Goal: Task Accomplishment & Management: Use online tool/utility

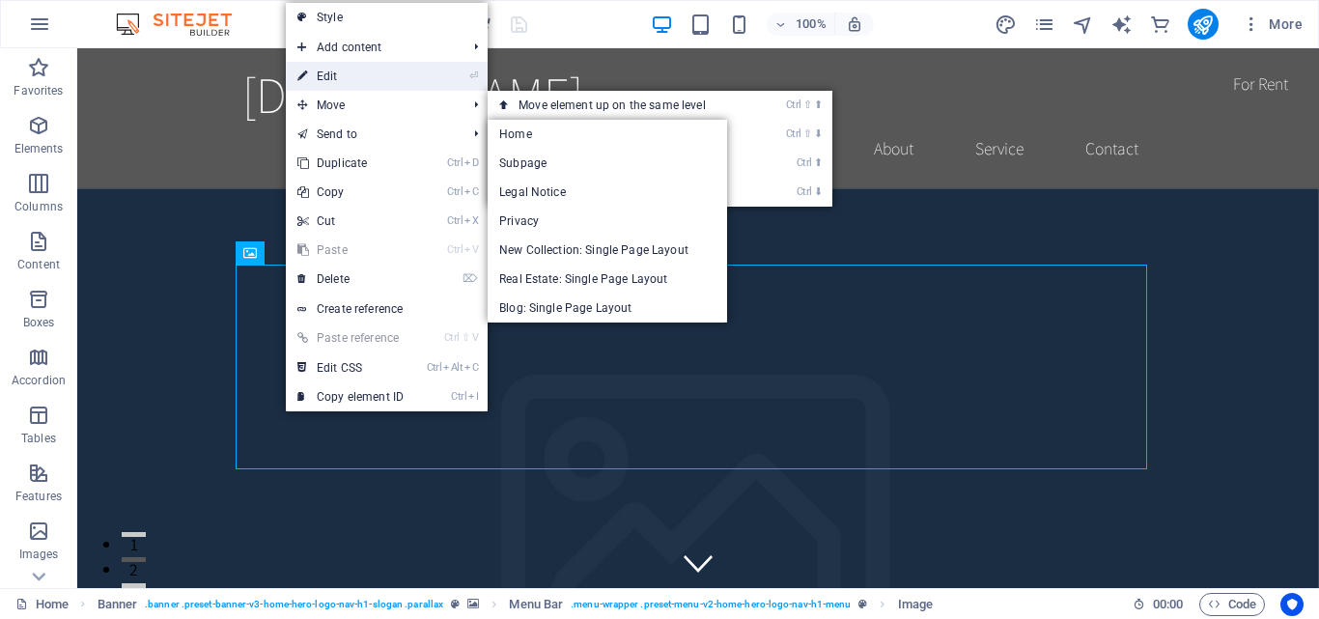
click at [344, 73] on link "⏎ Edit" at bounding box center [350, 76] width 129 height 29
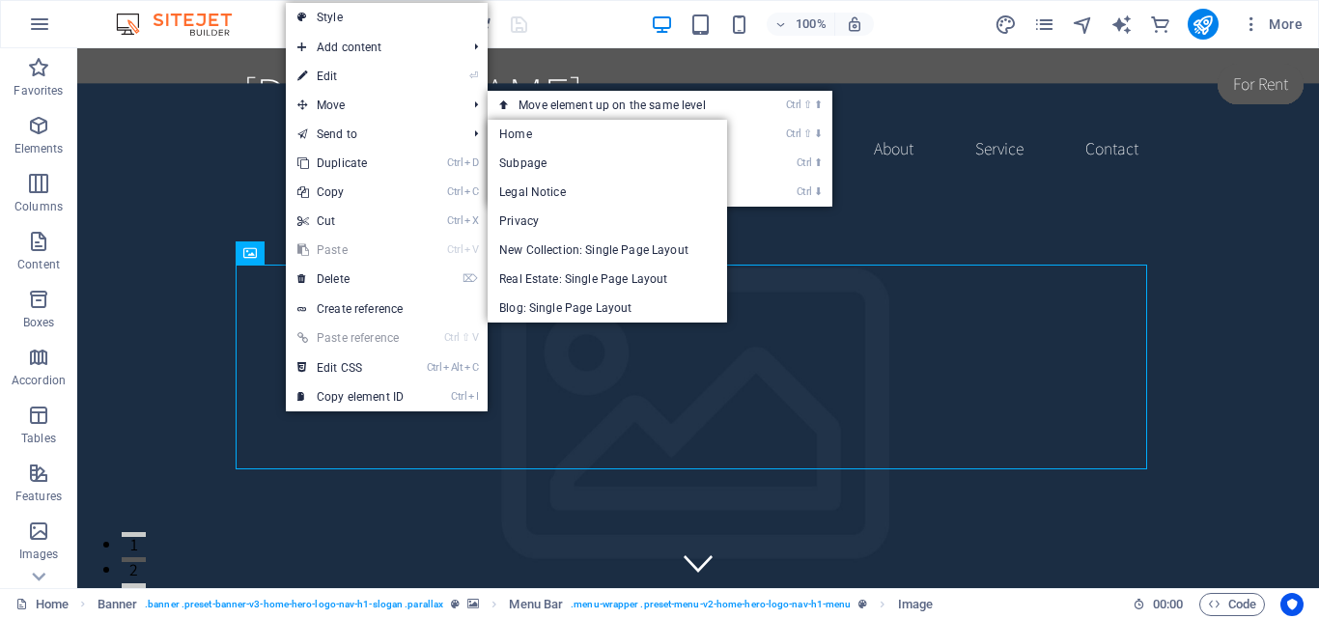
select select "px"
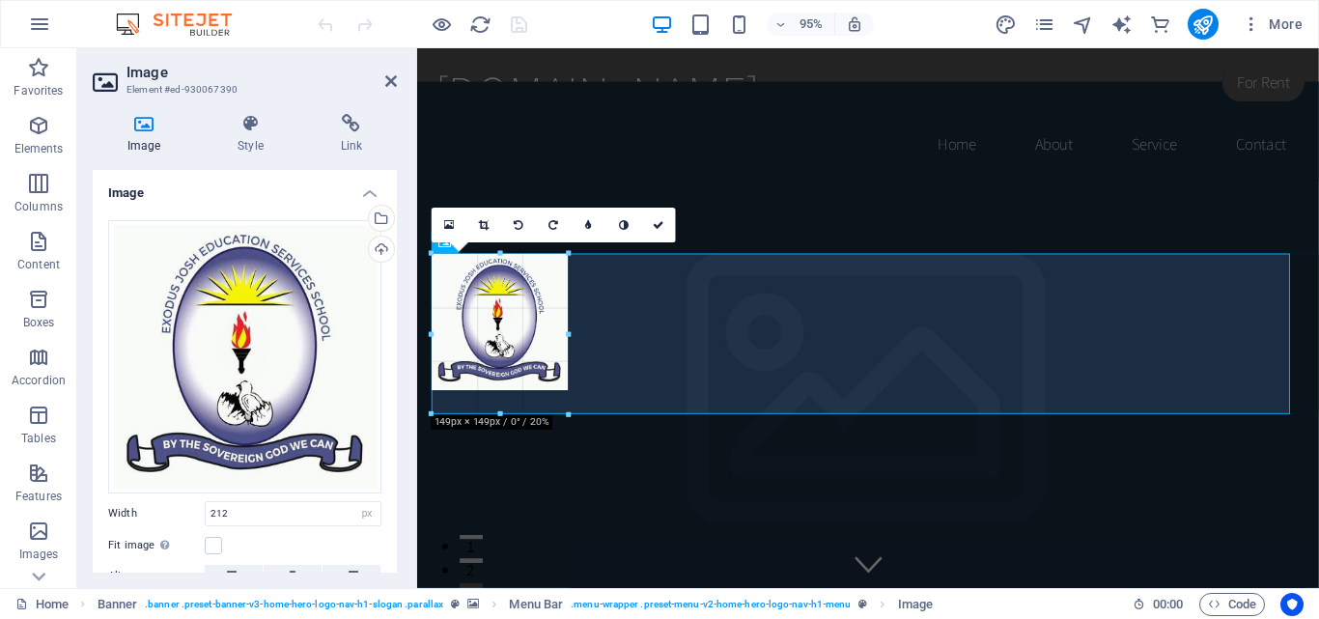
drag, startPoint x: 626, startPoint y: 347, endPoint x: 591, endPoint y: 358, distance: 37.5
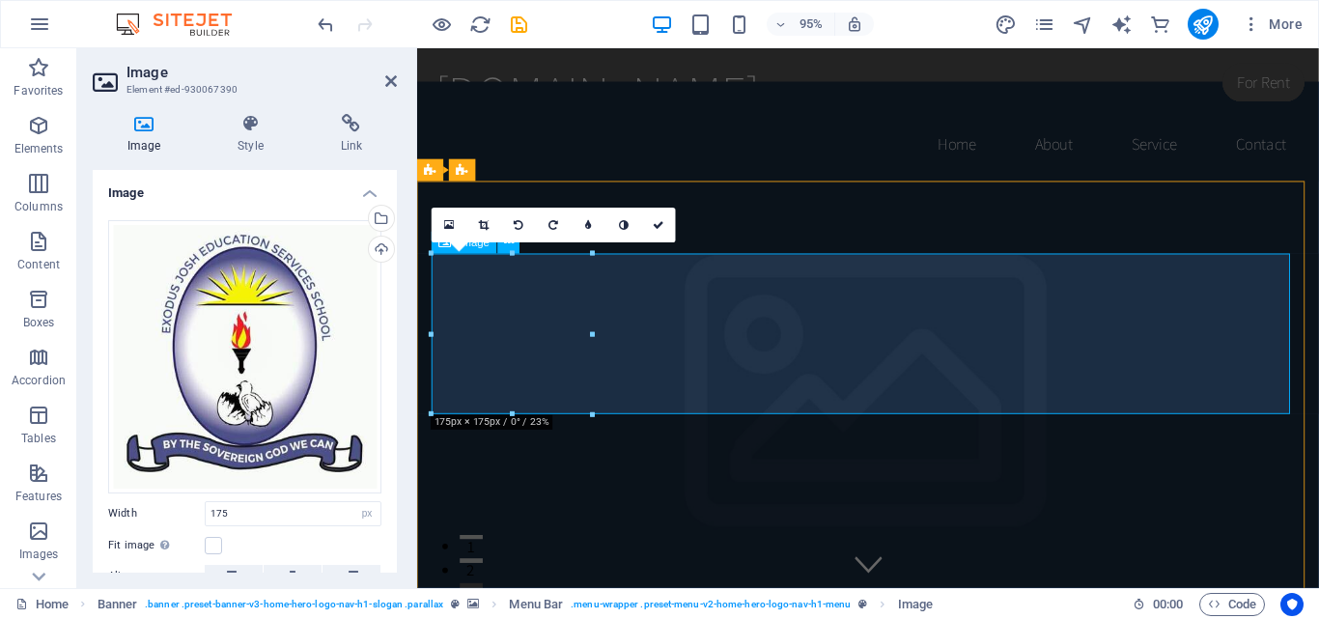
drag, startPoint x: 930, startPoint y: 459, endPoint x: 511, endPoint y: 399, distance: 423.3
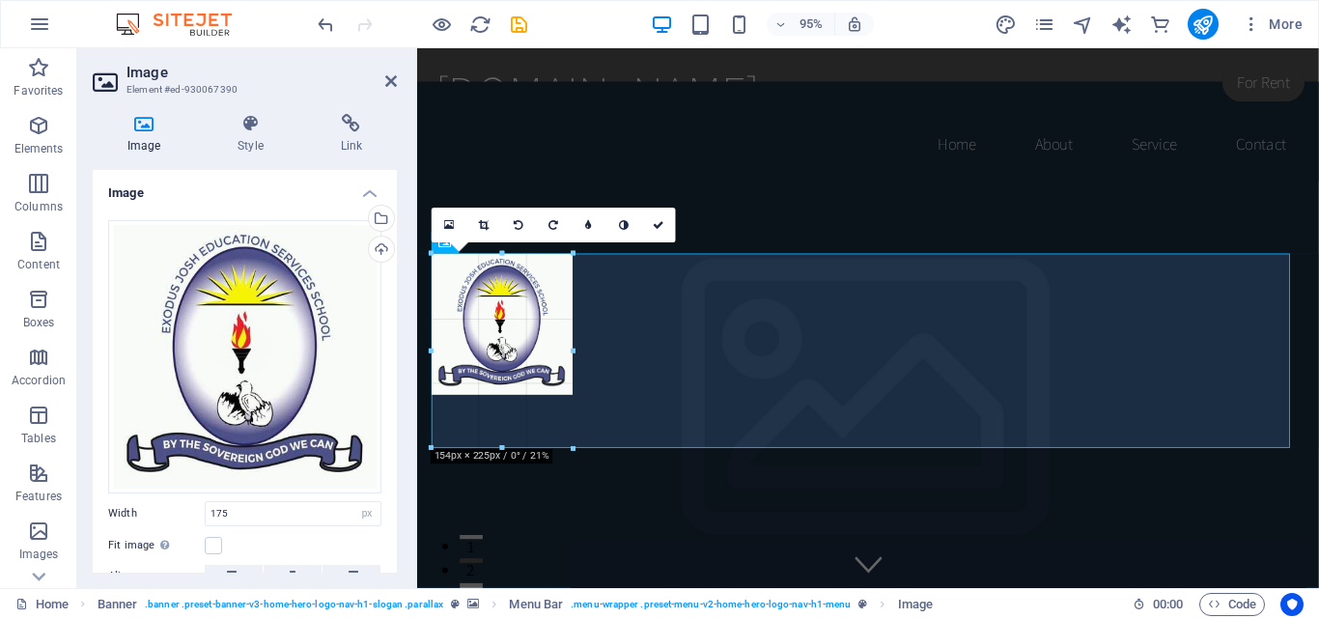
type input "145"
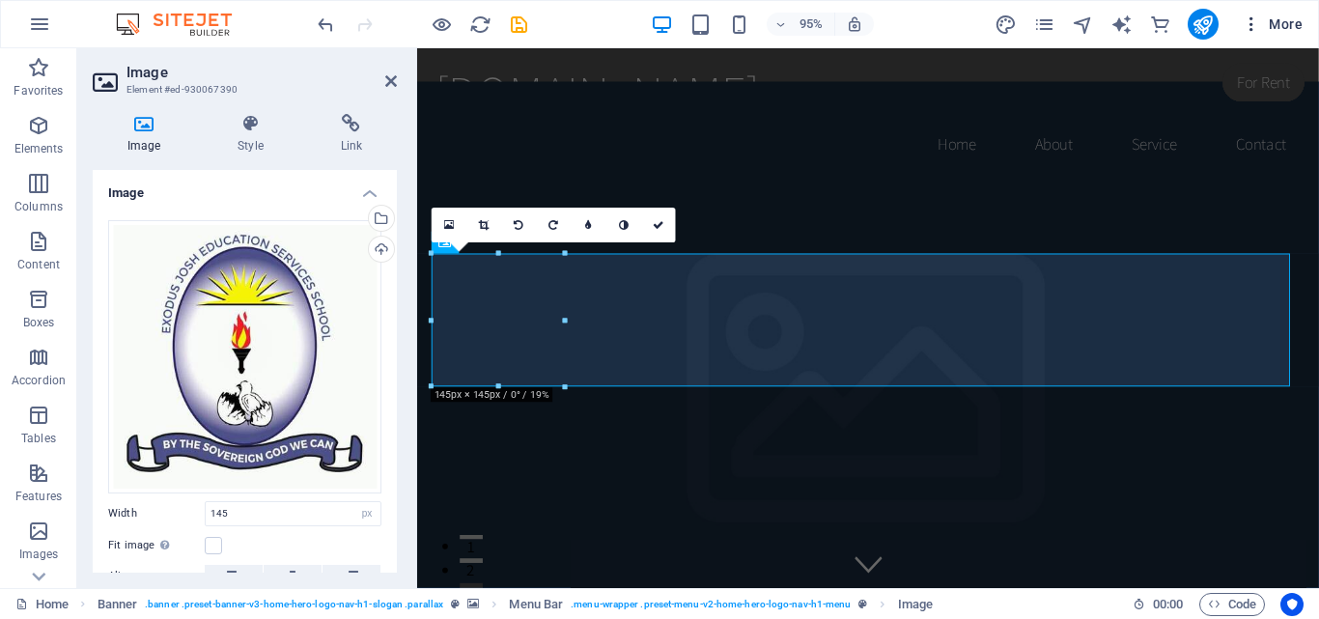
click at [1250, 29] on icon "button" at bounding box center [1250, 23] width 19 height 19
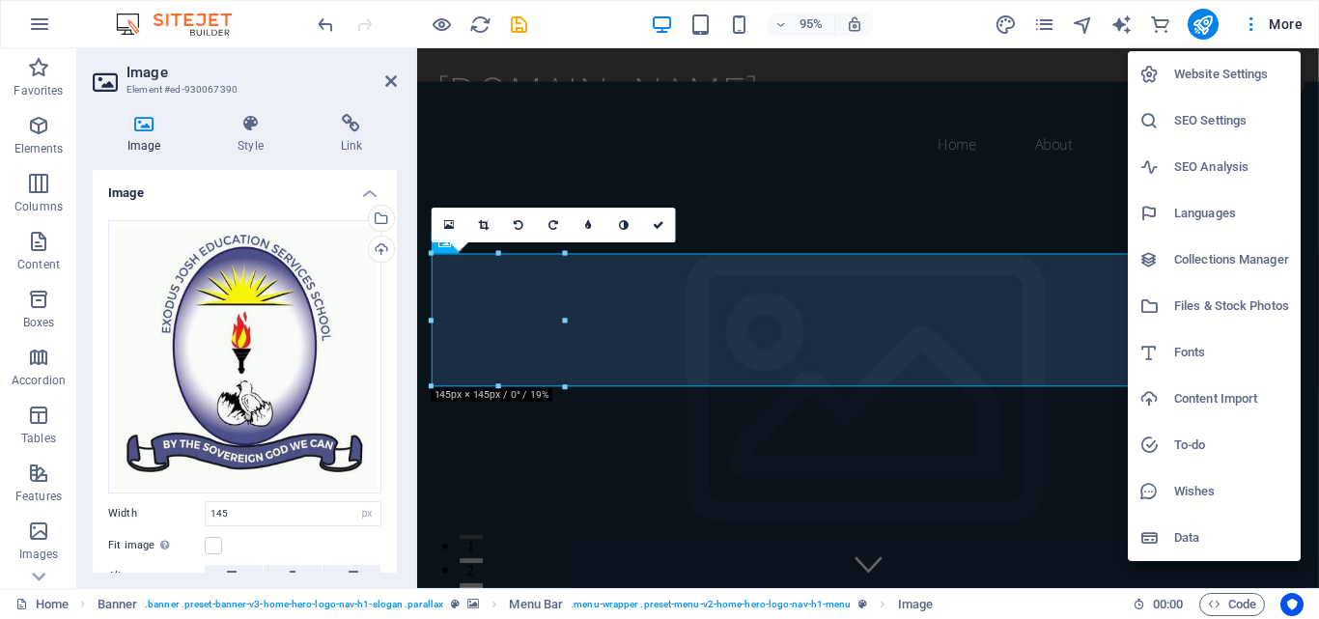
click at [1088, 40] on div at bounding box center [659, 309] width 1319 height 619
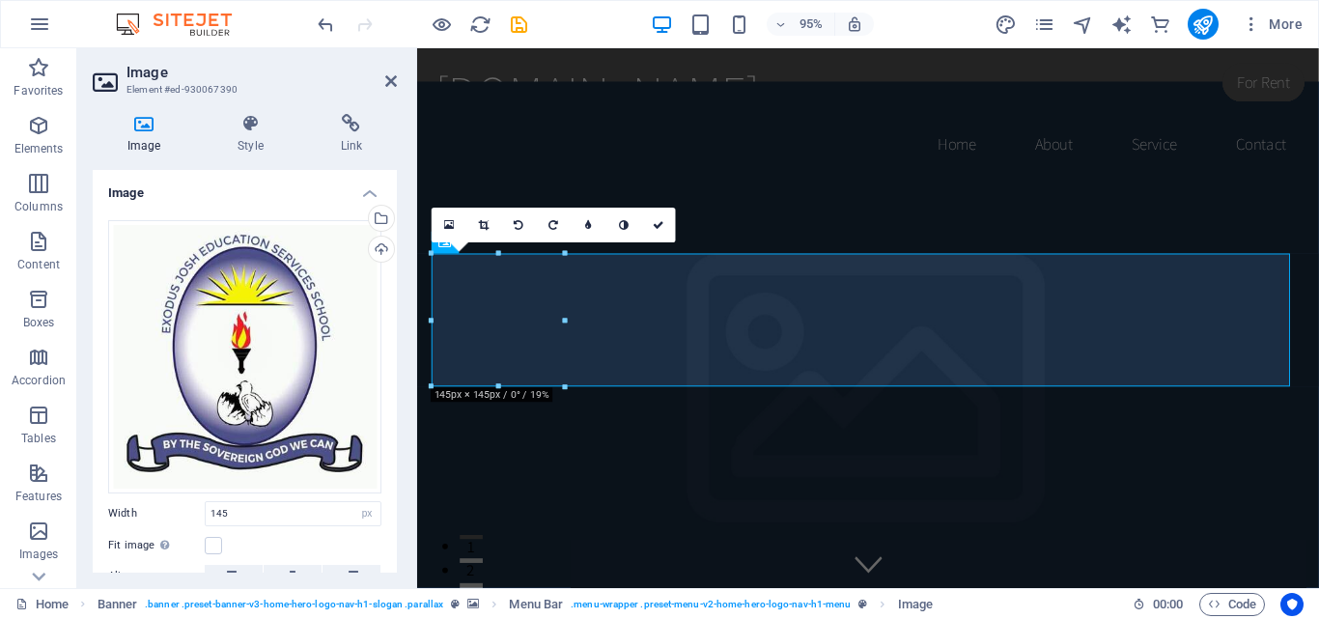
click at [1203, 40] on div "95% More" at bounding box center [659, 24] width 1317 height 46
click at [1203, 33] on icon "publish" at bounding box center [1202, 25] width 22 height 22
checkbox input "false"
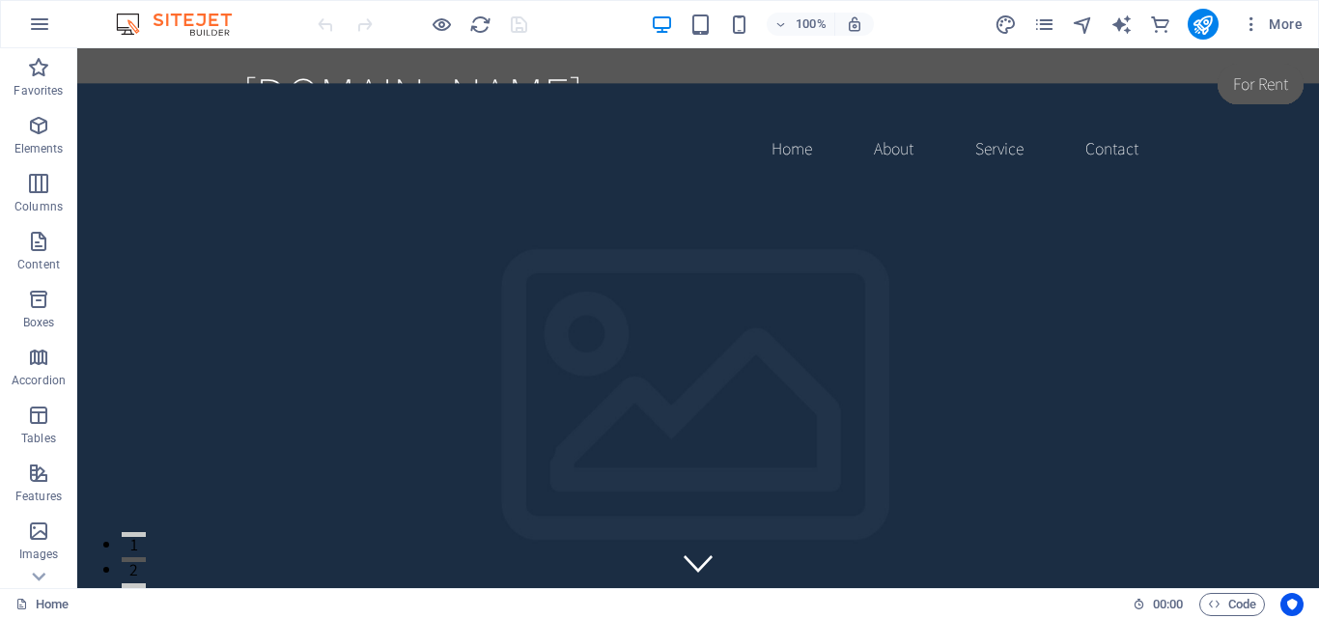
drag, startPoint x: 1309, startPoint y: 66, endPoint x: 1384, endPoint y: 74, distance: 75.8
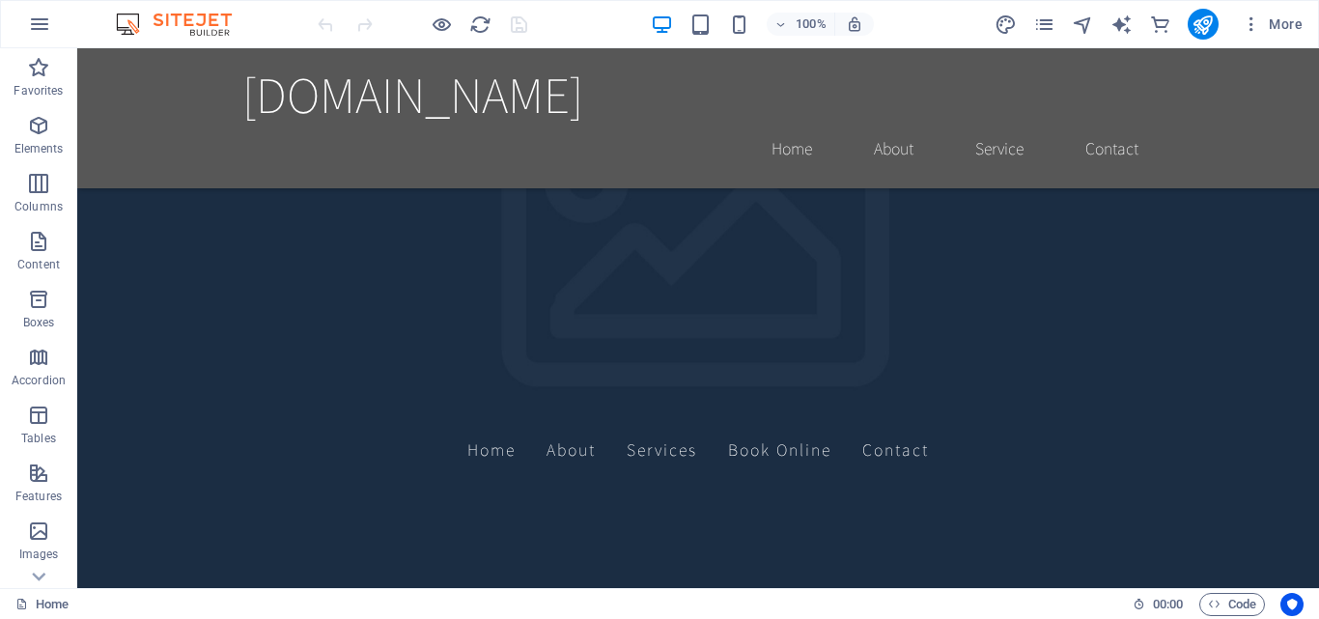
scroll to position [515, 0]
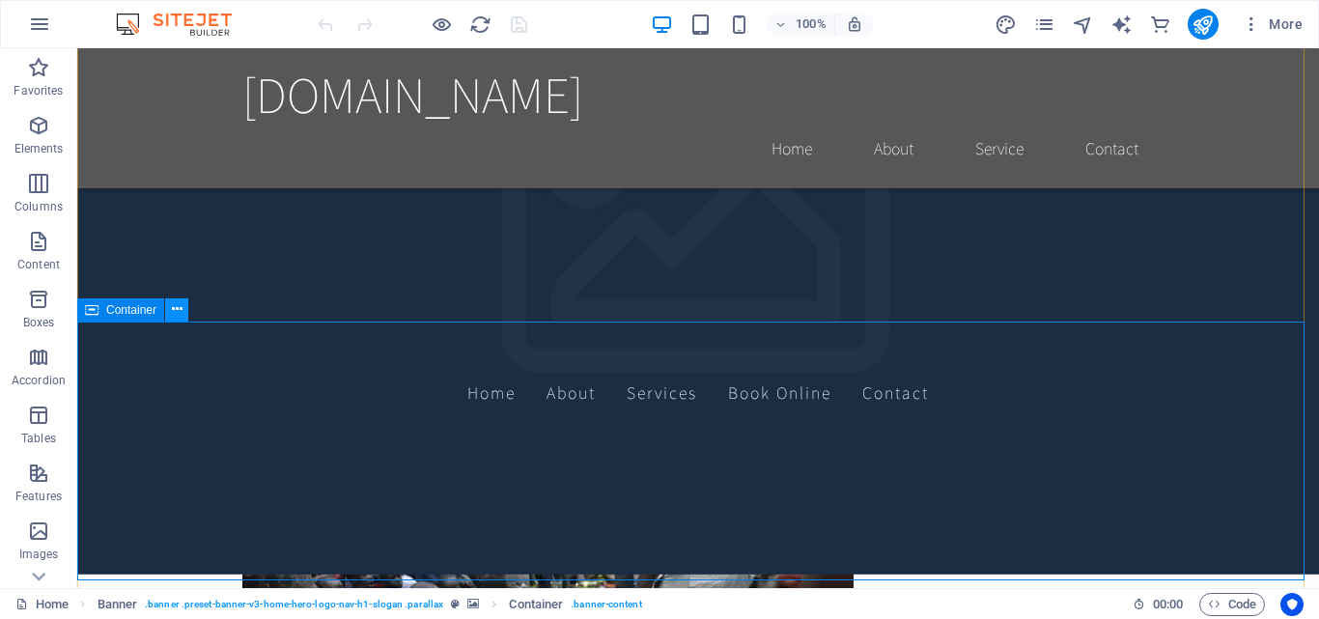
click at [172, 314] on icon at bounding box center [177, 309] width 11 height 20
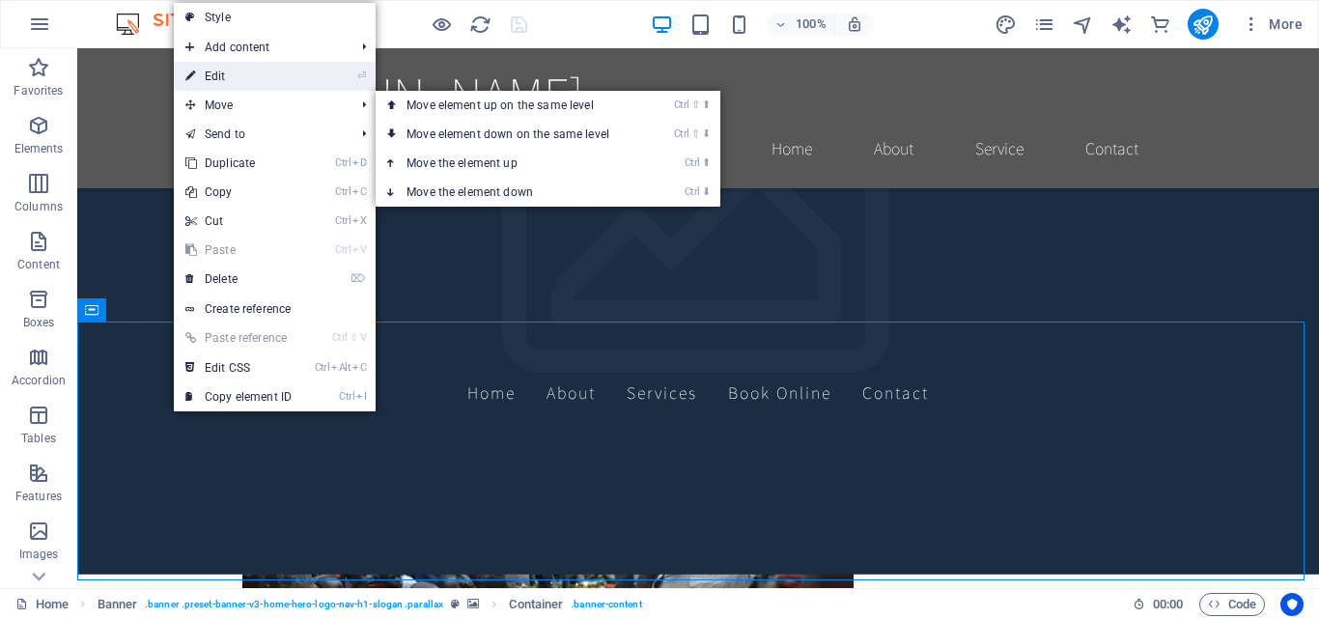
click at [247, 85] on link "⏎ Edit" at bounding box center [238, 76] width 129 height 29
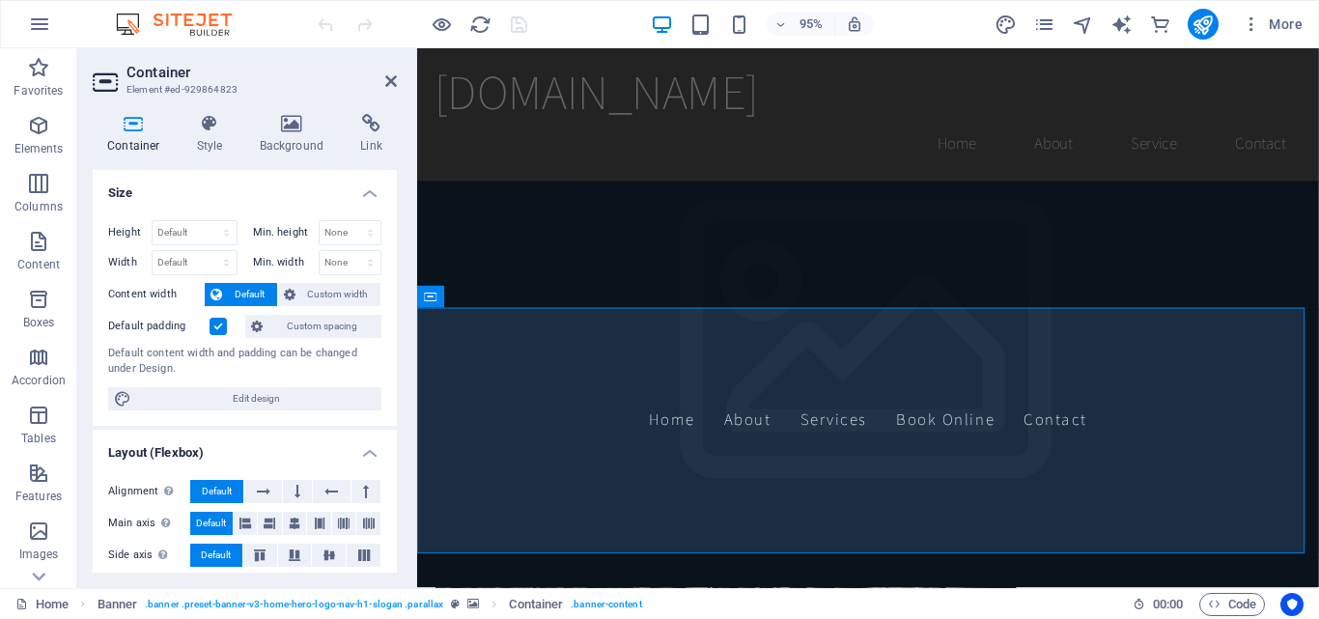
click at [383, 85] on header "Container Element #ed-929864823" at bounding box center [245, 73] width 304 height 50
click at [389, 77] on icon at bounding box center [391, 80] width 12 height 15
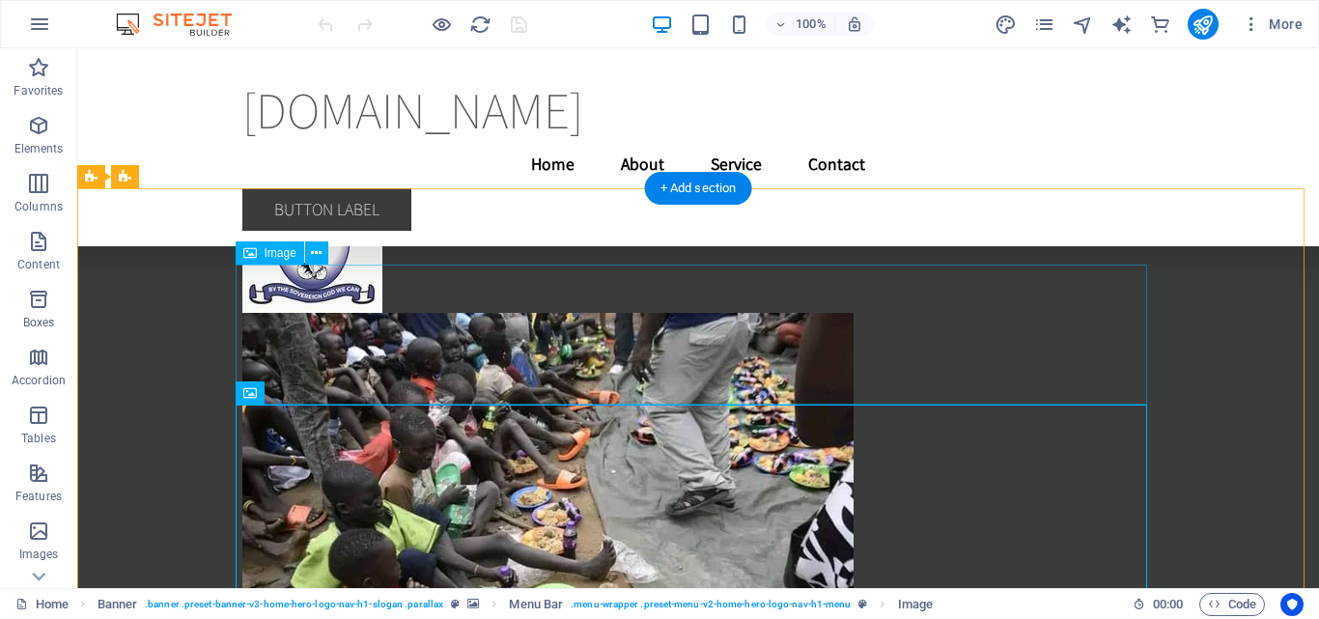
scroll to position [0, 0]
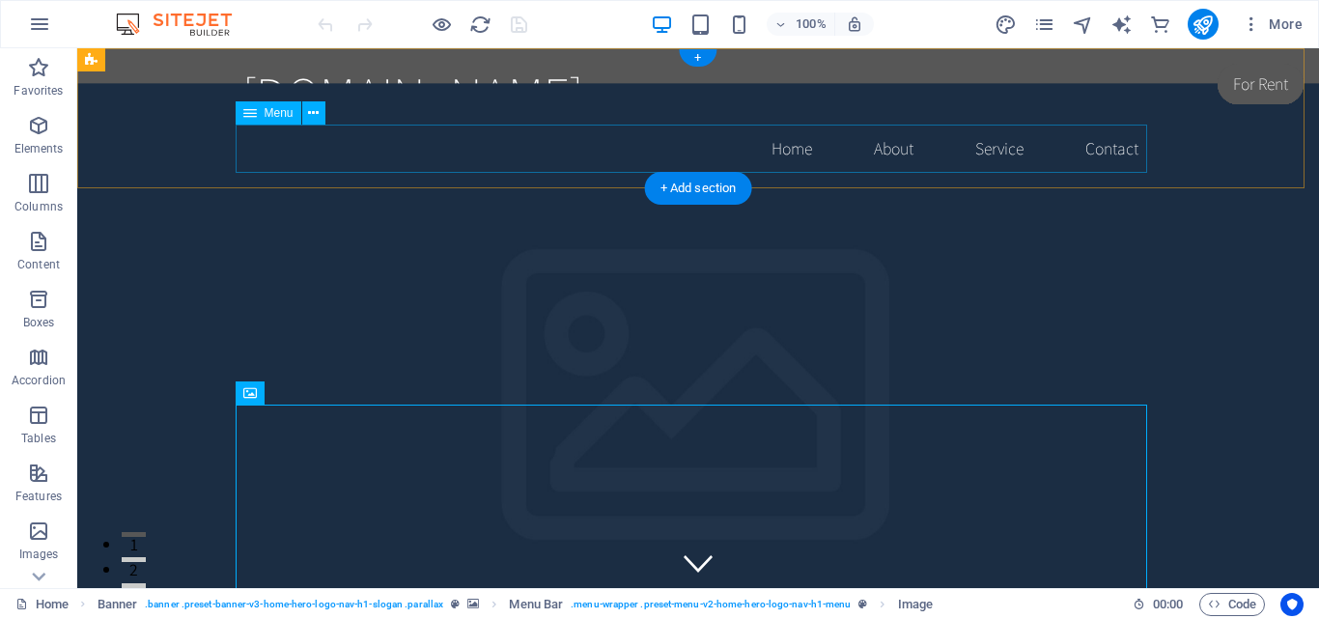
click at [776, 145] on nav "Home About Service Contact" at bounding box center [697, 149] width 911 height 48
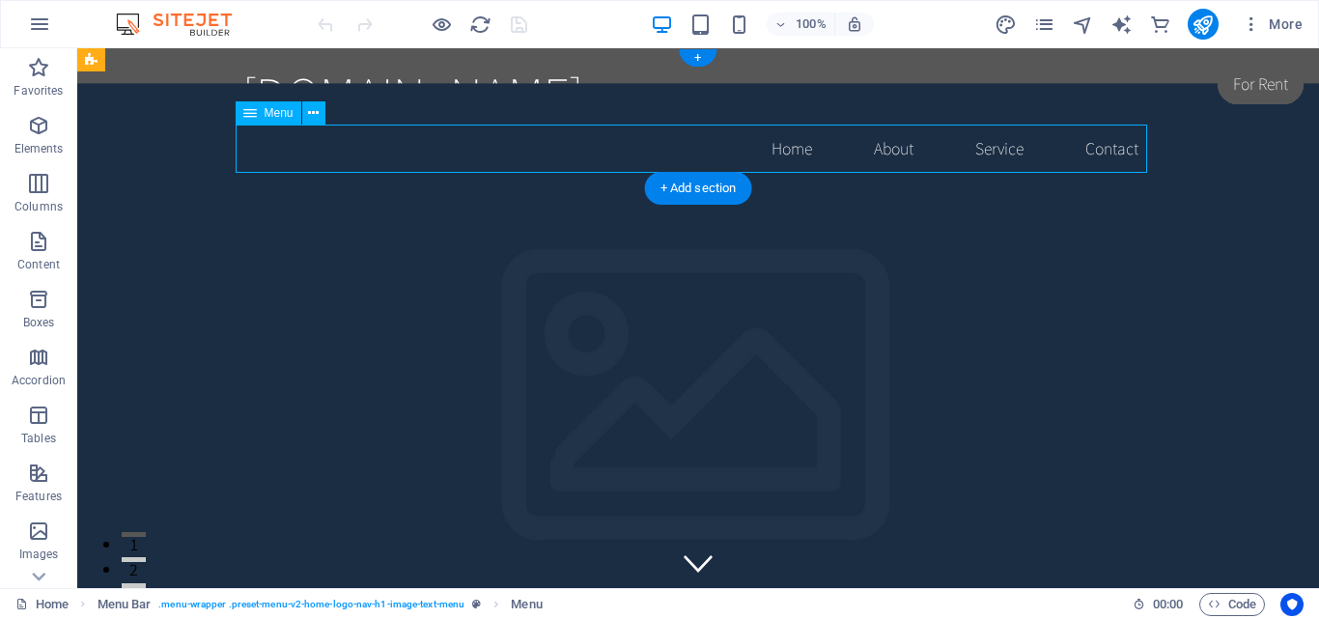
click at [904, 153] on nav "Home About Service Contact" at bounding box center [697, 149] width 911 height 48
